Goal: Check status: Check status

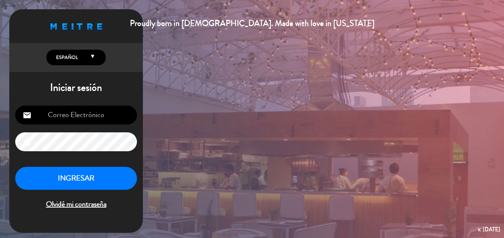
type input "[PERSON_NAME][EMAIL_ADDRESS][DOMAIN_NAME]"
click at [87, 173] on button "INGRESAR" at bounding box center [76, 178] width 122 height 23
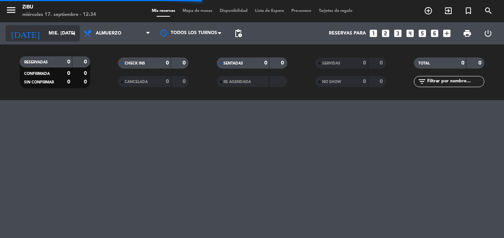
click at [78, 33] on icon "arrow_drop_down" at bounding box center [73, 33] width 9 height 9
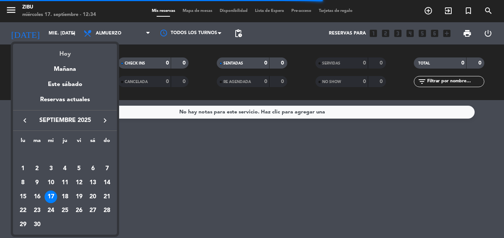
click at [64, 55] on div "Hoy" at bounding box center [65, 51] width 104 height 15
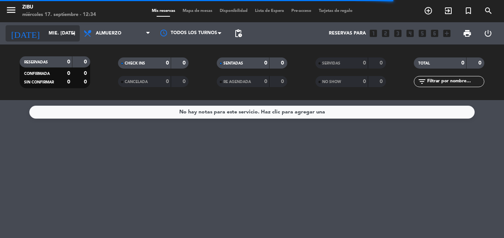
click at [74, 32] on icon "arrow_drop_down" at bounding box center [73, 33] width 9 height 9
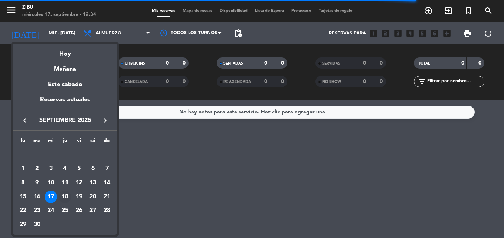
click at [63, 198] on div "18" at bounding box center [65, 197] width 13 height 13
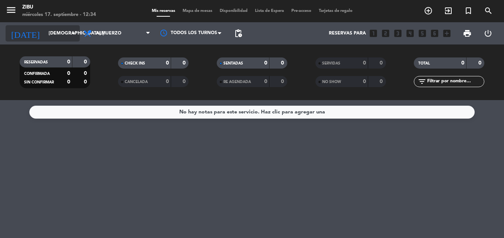
click at [73, 32] on icon "arrow_drop_down" at bounding box center [73, 33] width 9 height 9
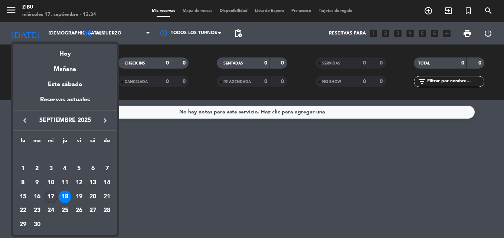
click at [52, 193] on div "17" at bounding box center [51, 197] width 13 height 13
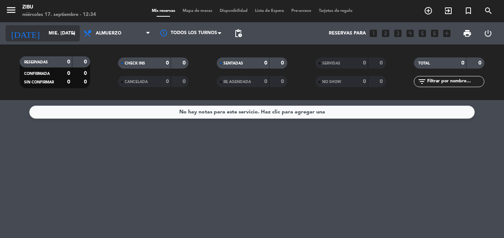
click at [36, 40] on div "today mié. 17 sep. arrow_drop_down" at bounding box center [43, 33] width 74 height 16
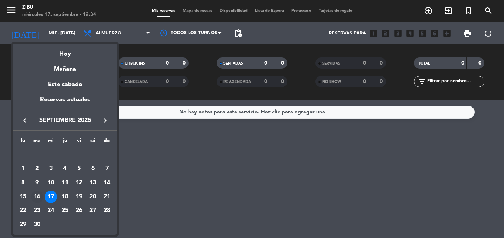
click at [40, 195] on div "16" at bounding box center [37, 197] width 13 height 13
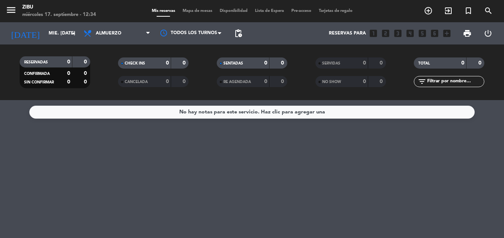
type input "[DATE] sep."
click at [45, 33] on input "[DATE] sep." at bounding box center [76, 33] width 63 height 13
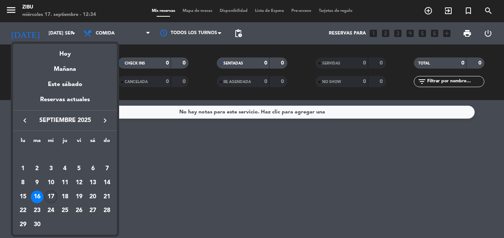
click at [49, 198] on div "17" at bounding box center [51, 197] width 13 height 13
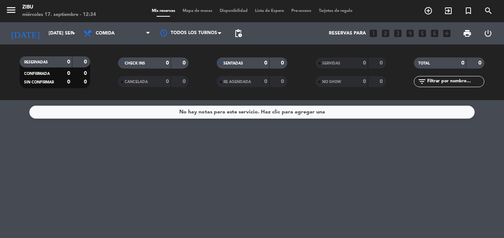
type input "mié. [DATE]"
